Goal: Information Seeking & Learning: Check status

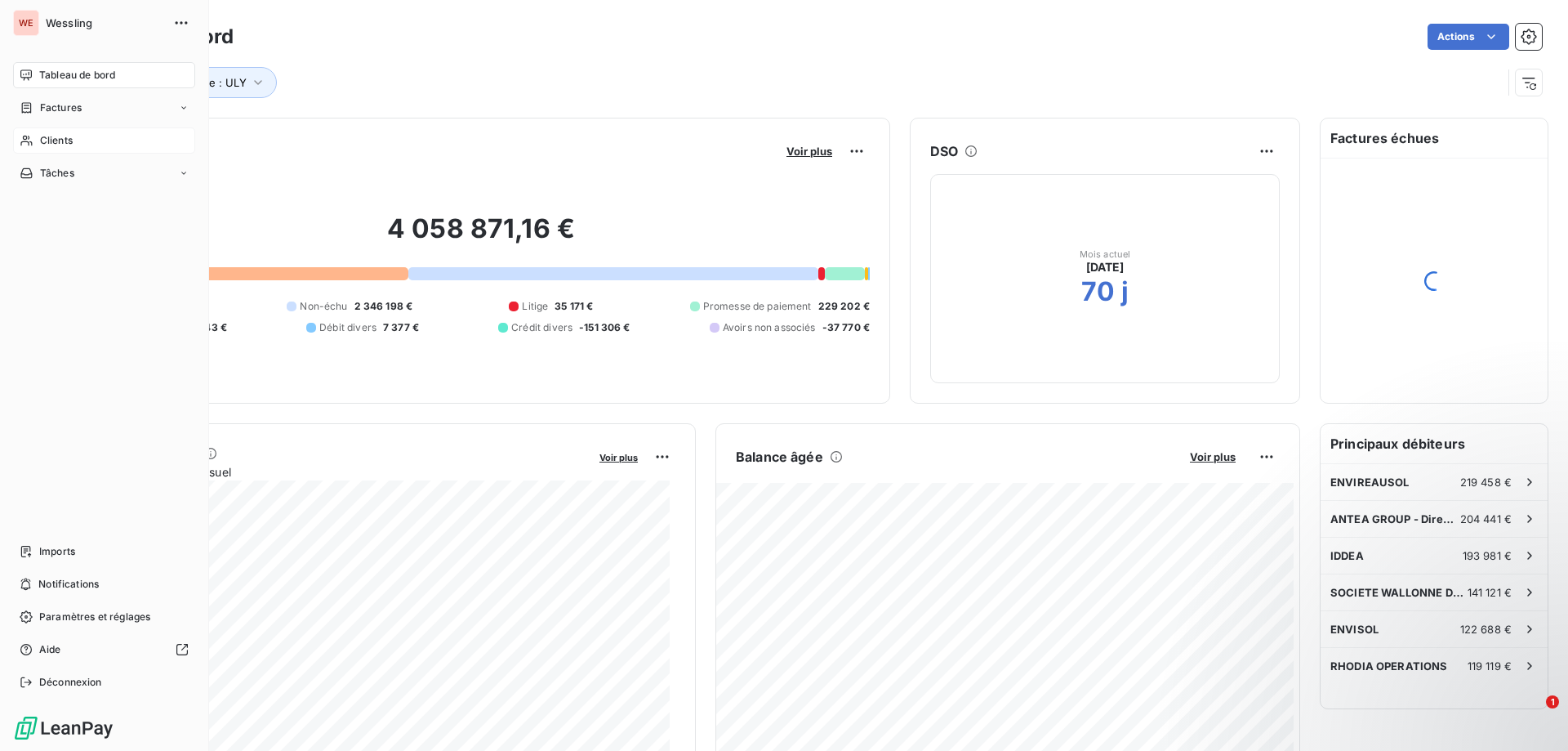
click at [52, 139] on span "Clients" at bounding box center [56, 140] width 33 height 15
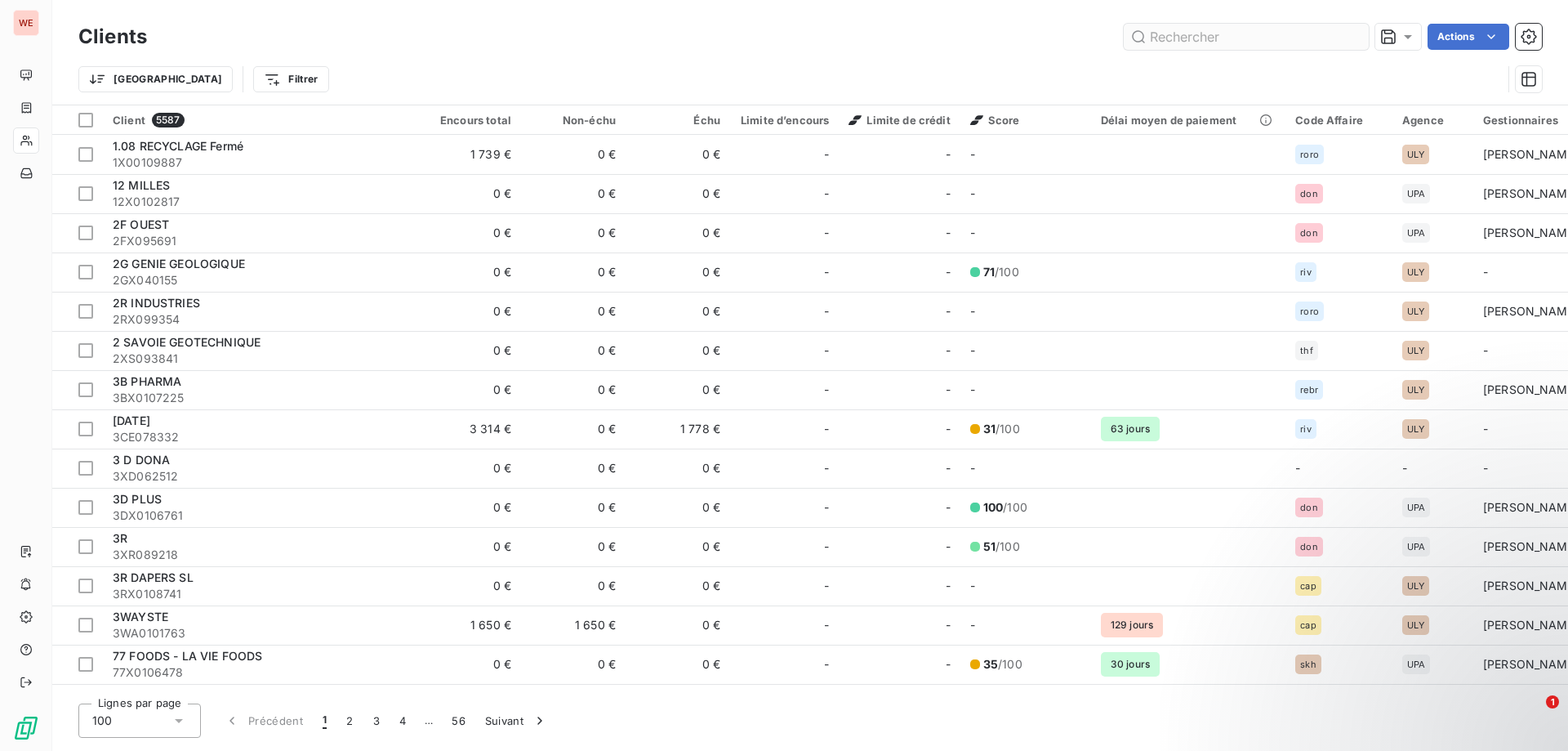
click at [1159, 38] on input "text" at bounding box center [1247, 36] width 245 height 26
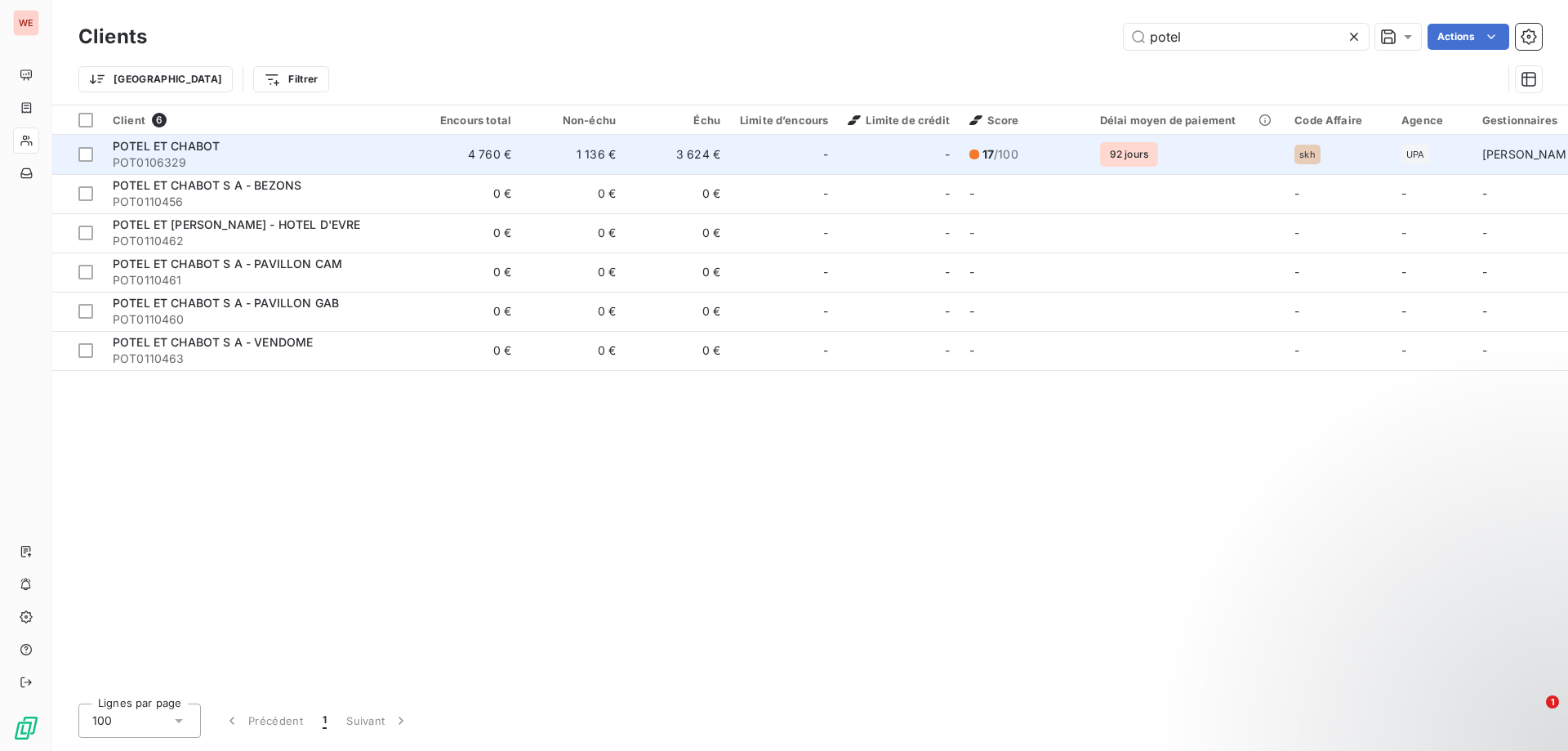
type input "potel"
click at [165, 150] on span "POTEL ET CHABOT" at bounding box center [167, 146] width 107 height 14
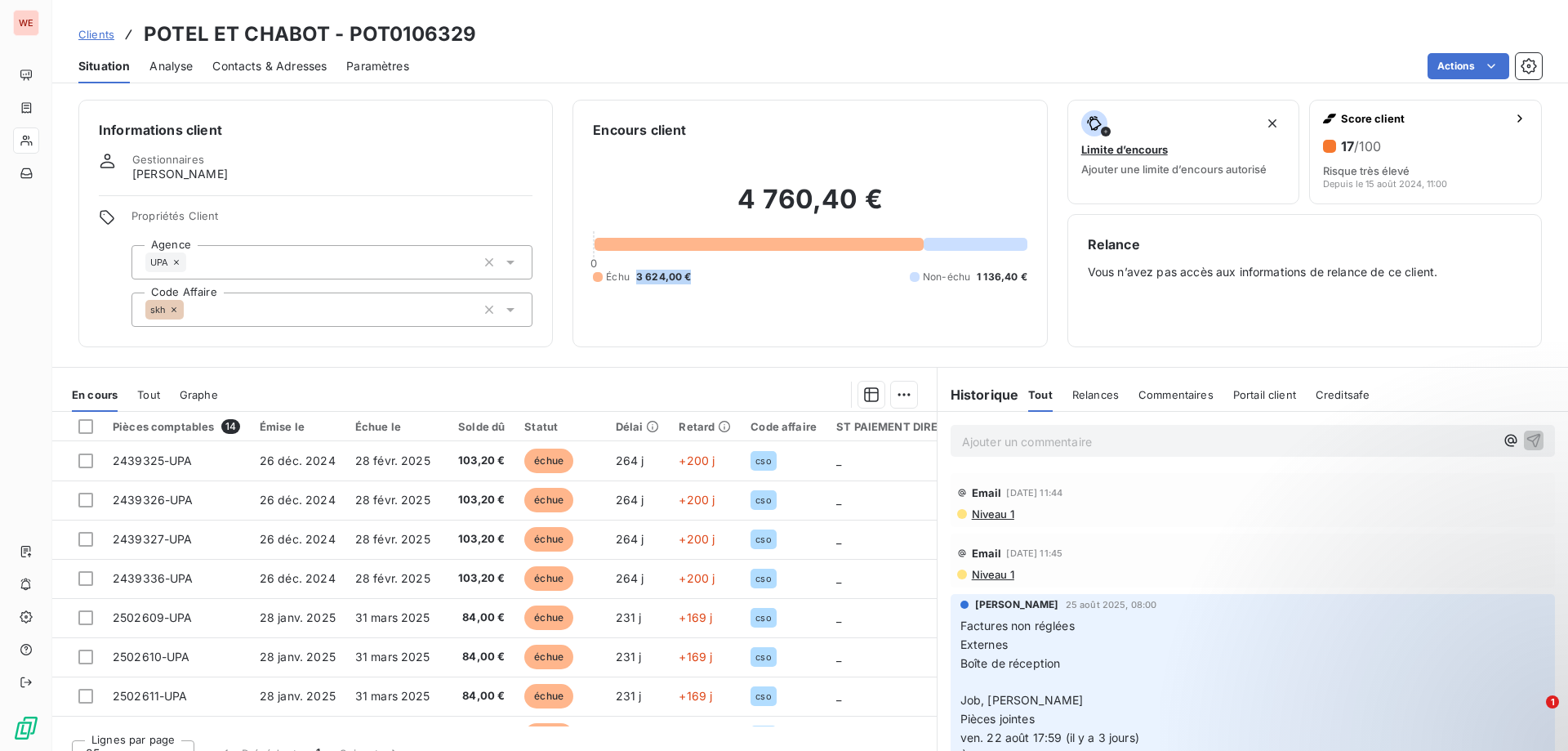
drag, startPoint x: 632, startPoint y: 276, endPoint x: 696, endPoint y: 278, distance: 64.0
click at [696, 278] on div "Échu 3 624,00 € Non-échu 1 136,40 €" at bounding box center [809, 277] width 433 height 15
